Goal: Navigation & Orientation: Find specific page/section

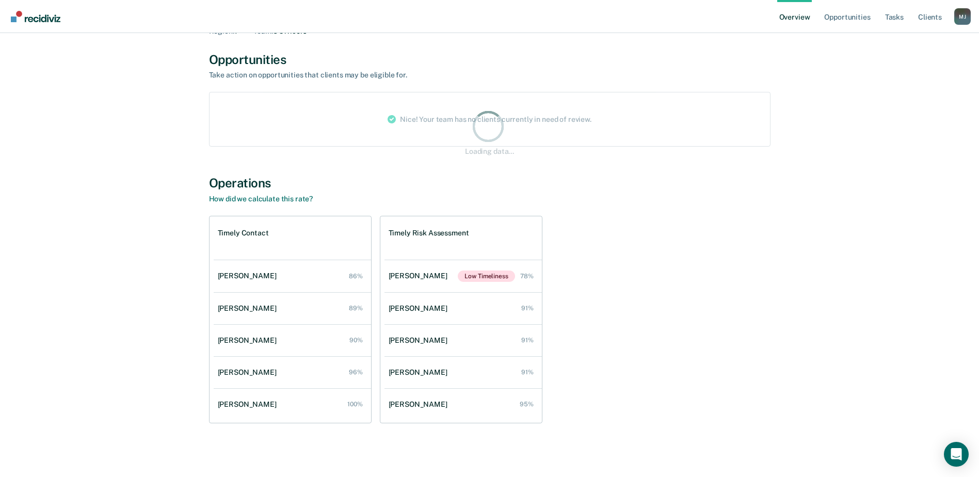
scroll to position [60, 0]
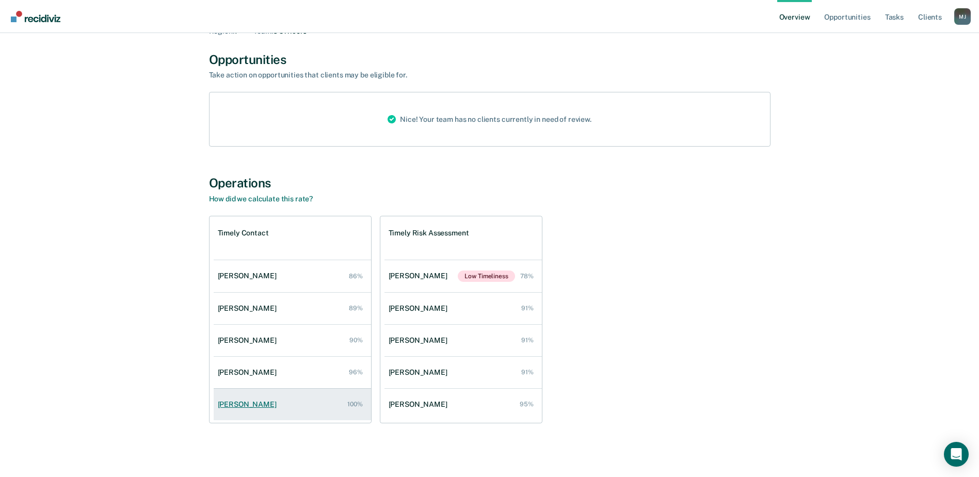
click at [288, 404] on link "Michelle Waller 100%" at bounding box center [292, 404] width 157 height 29
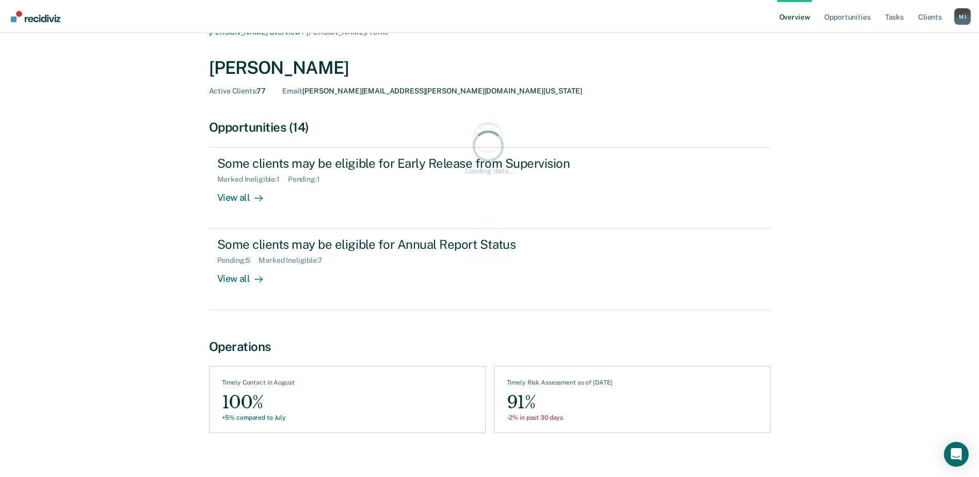
scroll to position [27, 0]
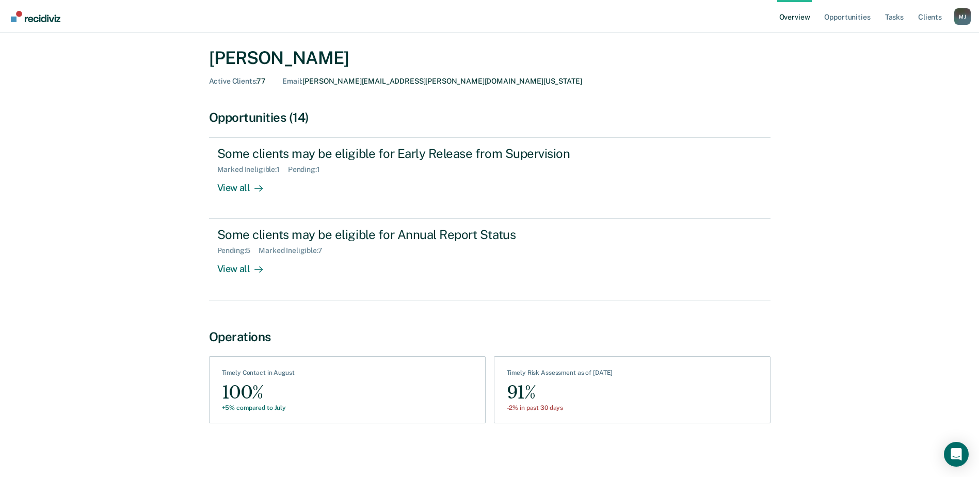
click at [551, 387] on div "91%" at bounding box center [560, 392] width 106 height 23
click at [360, 393] on div "See Clients Timely Contact in August 100% +5% compared to July" at bounding box center [347, 389] width 277 height 67
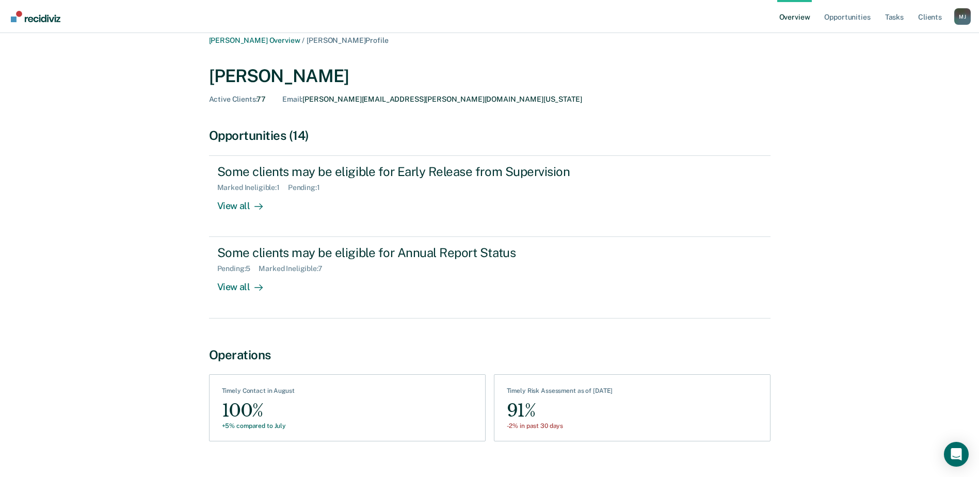
scroll to position [0, 0]
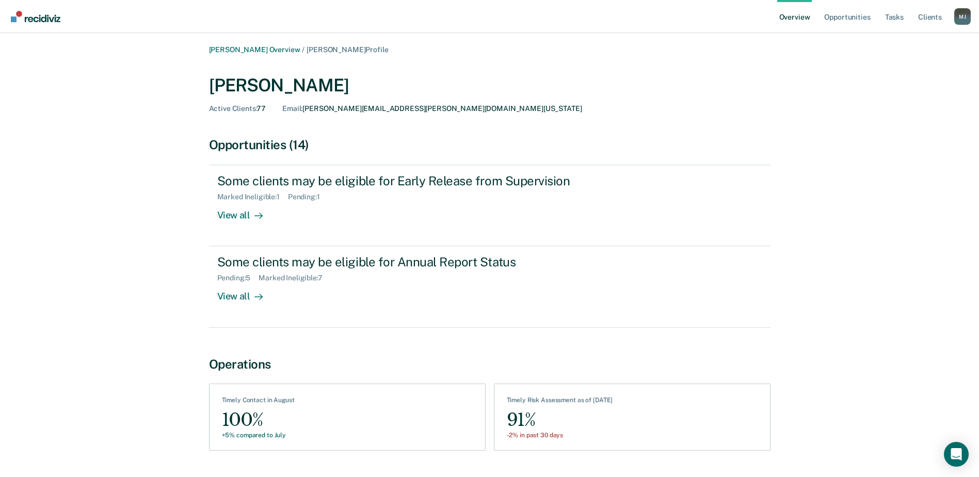
click at [803, 20] on link "Overview" at bounding box center [794, 16] width 35 height 33
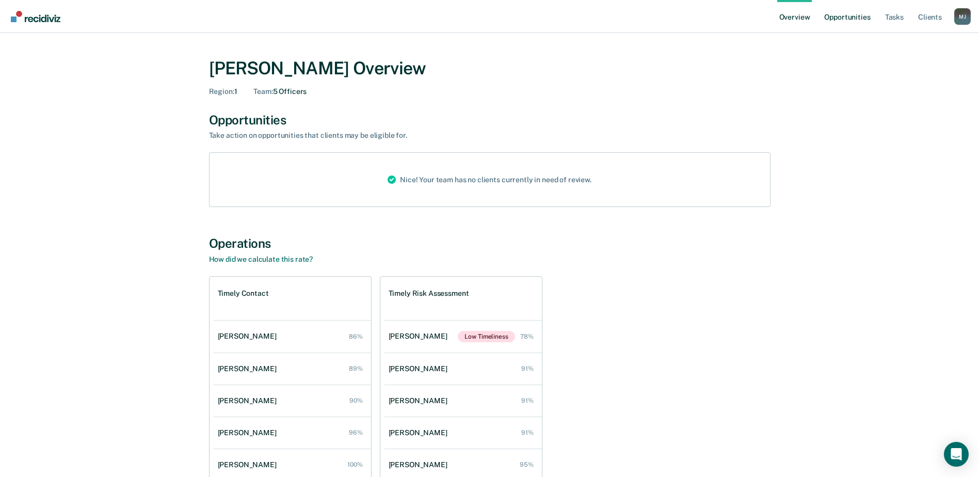
click at [857, 20] on link "Opportunities" at bounding box center [847, 16] width 50 height 33
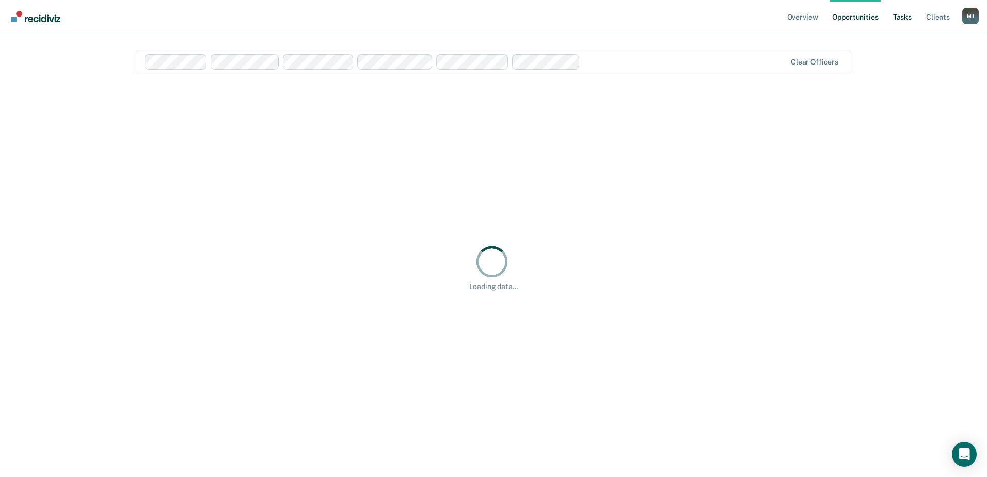
click at [901, 15] on link "Tasks" at bounding box center [902, 16] width 23 height 33
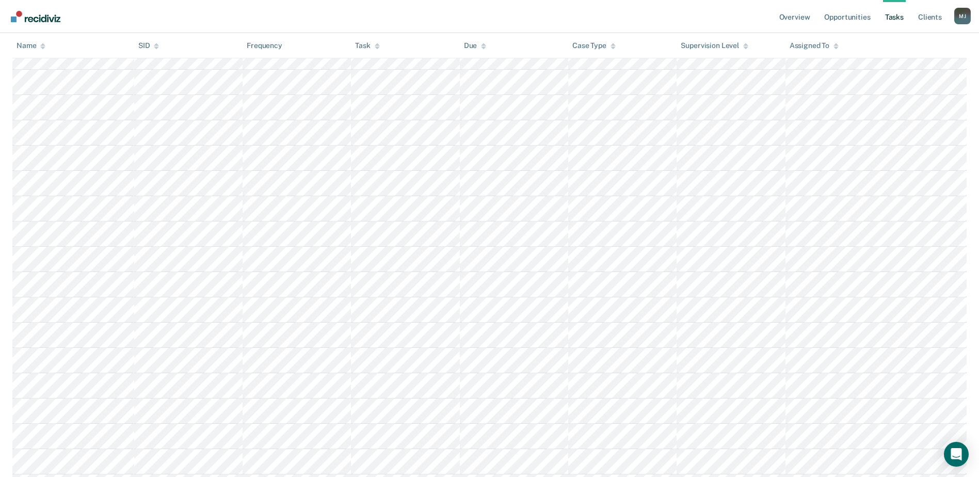
scroll to position [2386, 0]
